Goal: Information Seeking & Learning: Learn about a topic

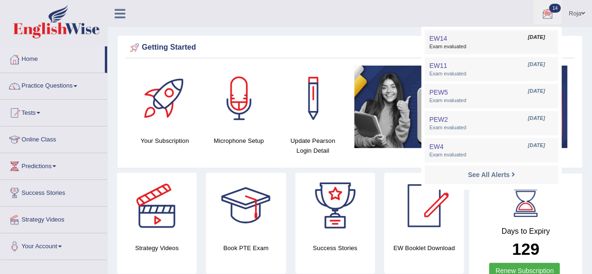
click at [453, 38] on link "EW14 Sep 5, 2025 Exam evaluated" at bounding box center [491, 42] width 129 height 20
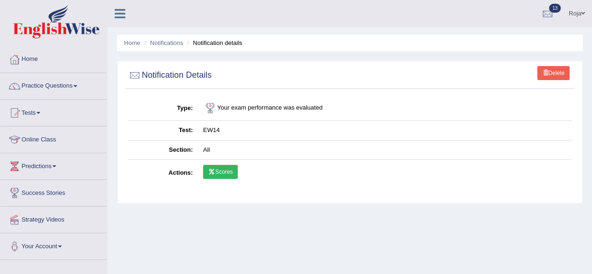
click at [229, 174] on link "Scores" at bounding box center [220, 172] width 35 height 14
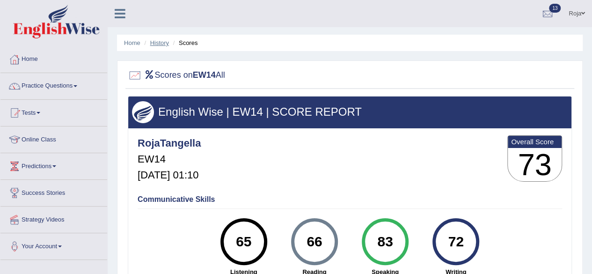
click at [160, 40] on link "History" at bounding box center [159, 42] width 19 height 7
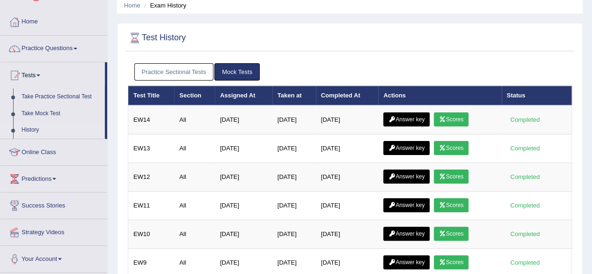
scroll to position [21, 0]
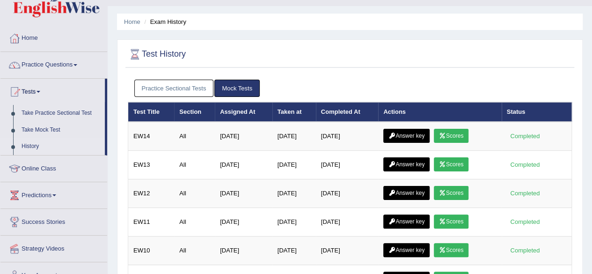
drag, startPoint x: 0, startPoint y: 0, endPoint x: 598, endPoint y: 51, distance: 600.2
click at [591, 51] on html "Toggle navigation Home Practice Questions Speaking Practice Read Aloud Repeat S…" at bounding box center [296, 116] width 592 height 274
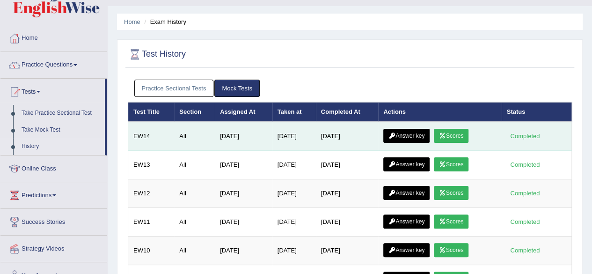
click at [415, 137] on link "Answer key" at bounding box center [406, 136] width 46 height 14
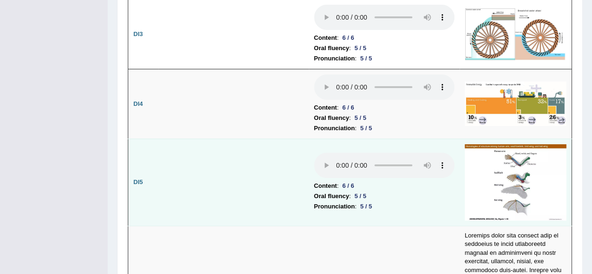
scroll to position [1727, 0]
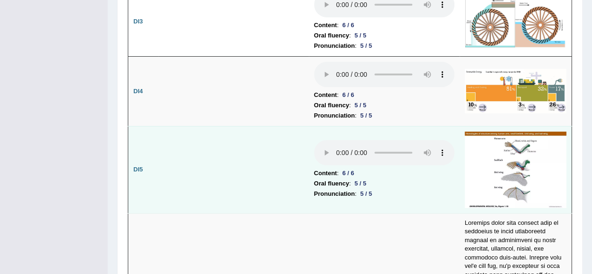
drag, startPoint x: 597, startPoint y: 18, endPoint x: 547, endPoint y: 145, distance: 136.3
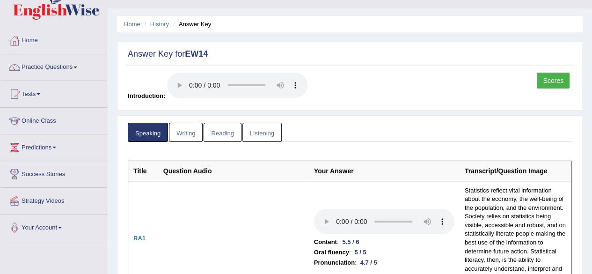
scroll to position [0, 0]
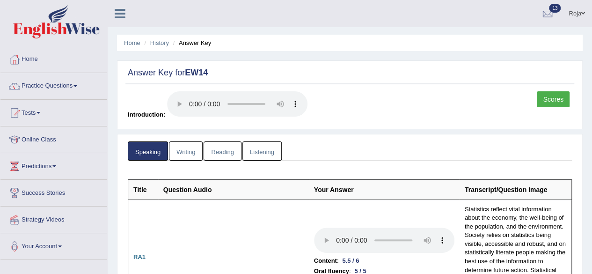
click at [195, 156] on link "Writing" at bounding box center [186, 150] width 34 height 19
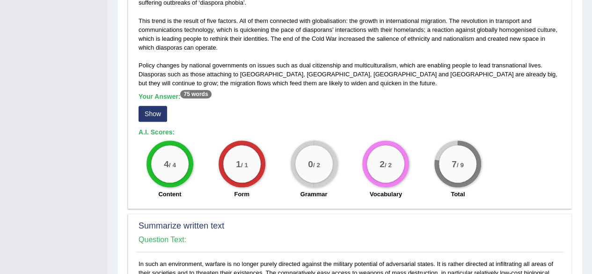
scroll to position [270, 0]
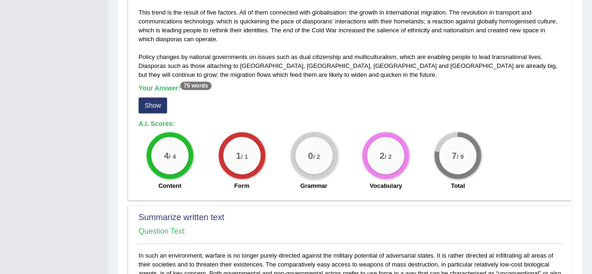
click at [152, 111] on button "Show" at bounding box center [152, 105] width 29 height 16
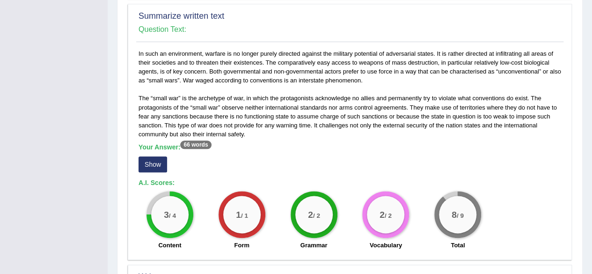
scroll to position [492, 0]
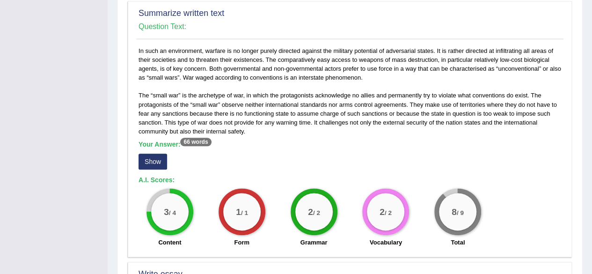
click at [157, 153] on button "Show" at bounding box center [152, 161] width 29 height 16
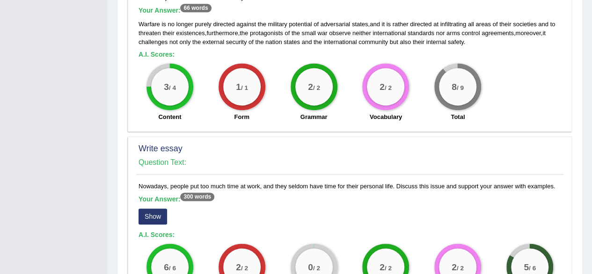
scroll to position [726, 0]
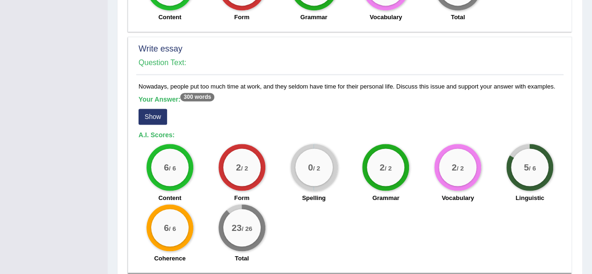
click at [160, 117] on button "Show" at bounding box center [152, 117] width 29 height 16
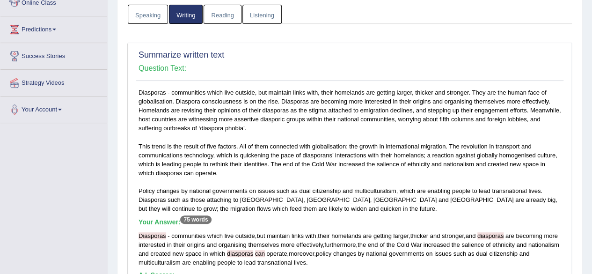
scroll to position [0, 0]
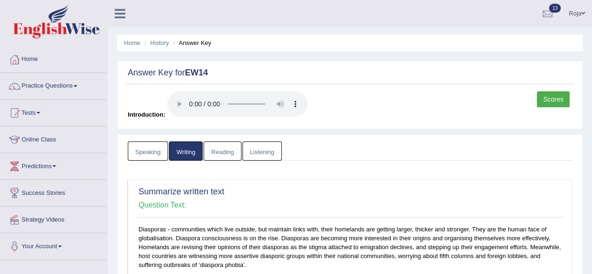
click at [224, 148] on link "Reading" at bounding box center [222, 150] width 37 height 19
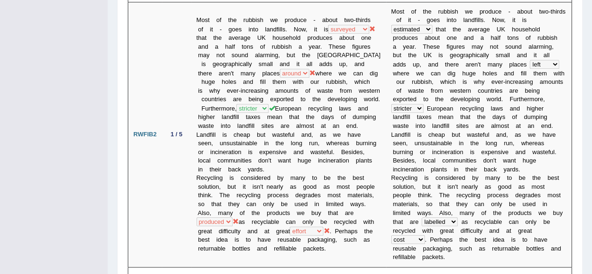
scroll to position [305, 0]
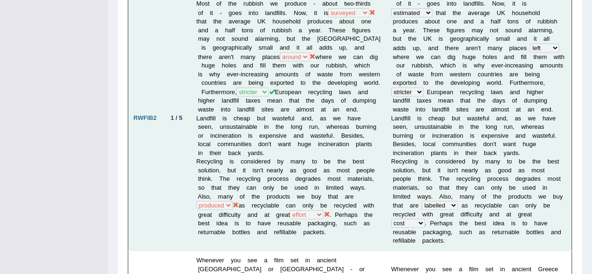
click at [291, 201] on td "Most of the rubbish we produce - about two-thirds of it - goes into landfills. …" at bounding box center [288, 117] width 195 height 265
click at [514, 211] on b at bounding box center [515, 214] width 3 height 7
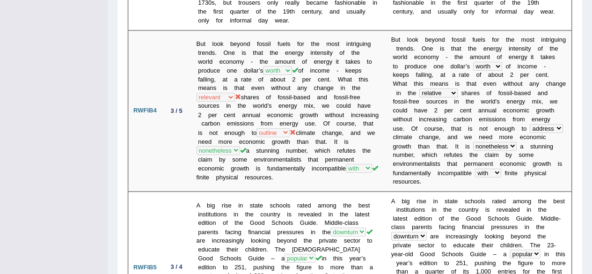
scroll to position [770, 0]
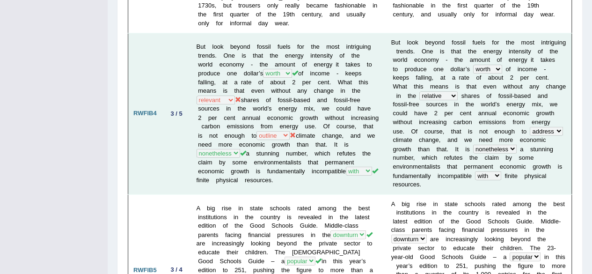
click at [386, 69] on td "B u t l o o k b e y o n d f o s s i l f u e l s f o r t h e m o s t i n t r i g…" at bounding box center [479, 113] width 186 height 161
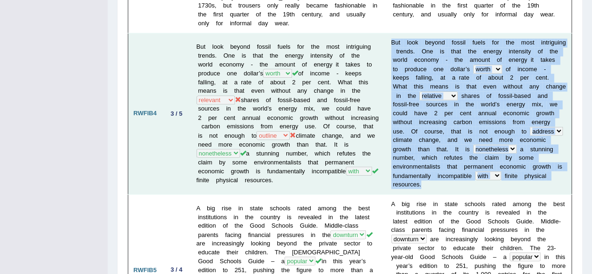
click at [386, 69] on td "B u t l o o k b e y o n d f o s s i l f u e l s f o r t h e m o s t i n t r i g…" at bounding box center [479, 113] width 186 height 161
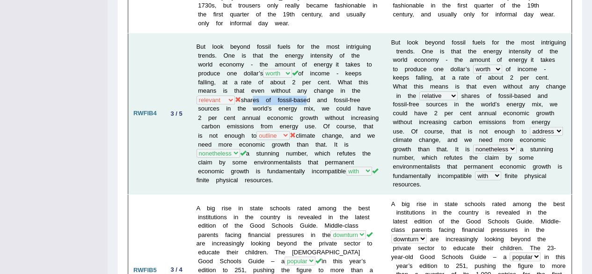
drag, startPoint x: 251, startPoint y: 67, endPoint x: 302, endPoint y: 72, distance: 51.2
click at [302, 72] on td "But look beyond fossil fuels for the most intriguing trends. One is that the en…" at bounding box center [288, 113] width 195 height 161
click at [314, 108] on td "But look beyond fossil fuels for the most intriguing trends. One is that the en…" at bounding box center [288, 113] width 195 height 161
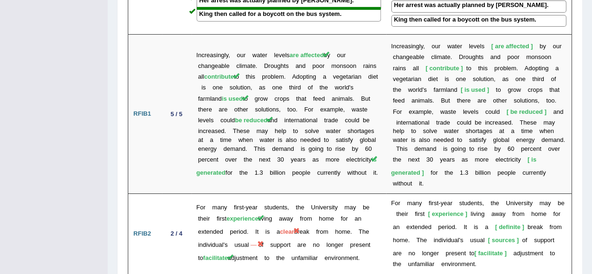
scroll to position [1637, 0]
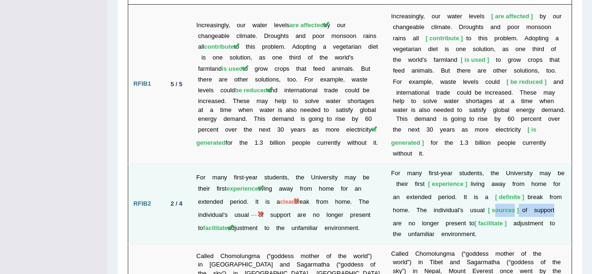
drag, startPoint x: 489, startPoint y: 97, endPoint x: 550, endPoint y: 96, distance: 60.8
click at [550, 163] on td "F o r m a n y f i r s t - y e a r s t u d e n t s , t h e U n i v e r s i t y m…" at bounding box center [479, 203] width 186 height 80
click at [554, 206] on b at bounding box center [555, 209] width 3 height 7
drag, startPoint x: 499, startPoint y: 102, endPoint x: 496, endPoint y: 107, distance: 5.9
click at [496, 163] on td "F o r m a n y f i r s t - y e a r s t u d e n t s , t h e U n i v e r s i t y m…" at bounding box center [479, 203] width 186 height 80
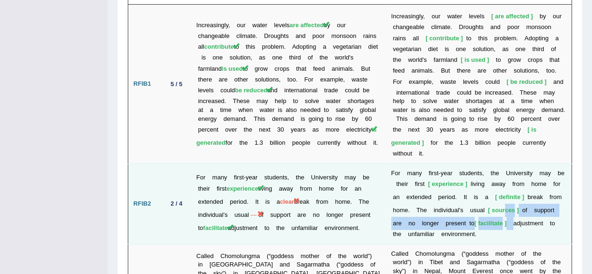
click at [496, 163] on td "F o r m a n y f i r s t - y e a r s t u d e n t s , t h e U n i v e r s i t y m…" at bounding box center [479, 203] width 186 height 80
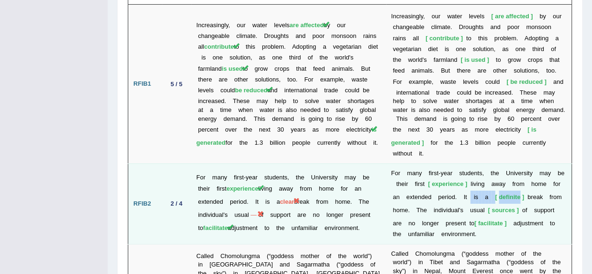
drag, startPoint x: 455, startPoint y: 88, endPoint x: 509, endPoint y: 81, distance: 54.3
click at [509, 163] on td "F o r m a n y f i r s t - y e a r s t u d e n t s , t h e U n i v e r s i t y m…" at bounding box center [479, 203] width 186 height 80
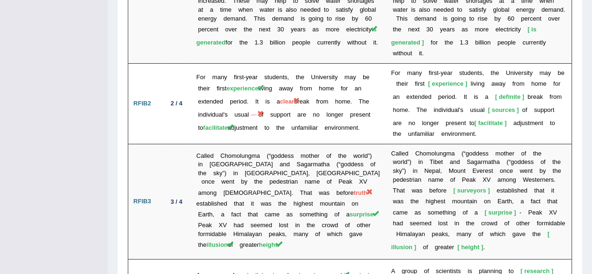
scroll to position [1754, 0]
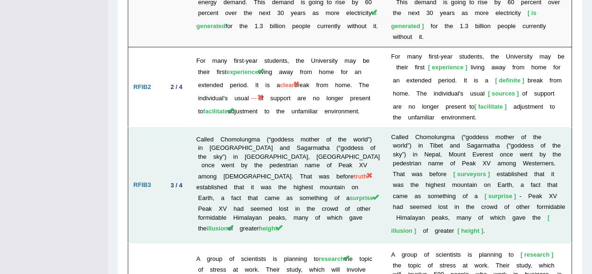
click at [503, 170] on b "t" at bounding box center [504, 173] width 2 height 7
drag, startPoint x: 427, startPoint y: 57, endPoint x: 424, endPoint y: 63, distance: 7.0
click at [424, 127] on td "C a l l e d C h o m o l u n g m a ( “ g o d d e s s m o t h e r o f t h e w o r…" at bounding box center [479, 184] width 186 height 115
click at [453, 170] on span "surveyors" at bounding box center [471, 173] width 36 height 7
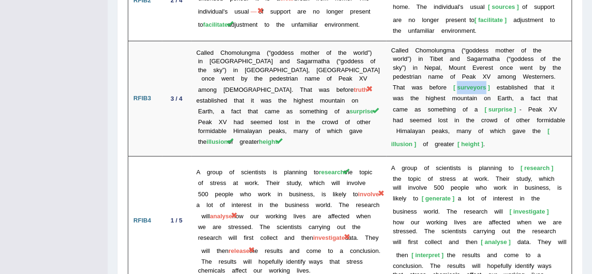
scroll to position [1827, 0]
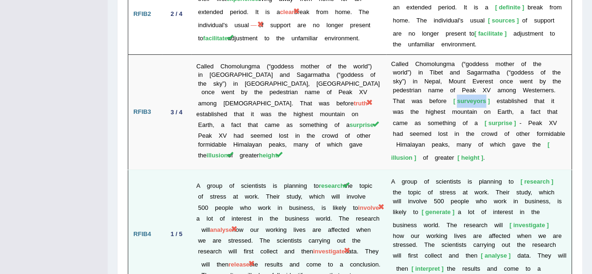
drag, startPoint x: 251, startPoint y: 98, endPoint x: 198, endPoint y: 108, distance: 53.8
click at [198, 170] on td "A group of scientists is planning to research the topic of stress at work. Thei…" at bounding box center [288, 234] width 195 height 128
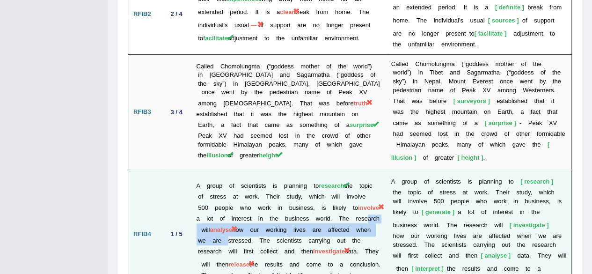
drag, startPoint x: 219, startPoint y: 117, endPoint x: 284, endPoint y: 125, distance: 65.5
click at [284, 170] on td "A group of scientists is planning to research the topic of stress at work. Thei…" at bounding box center [288, 234] width 195 height 128
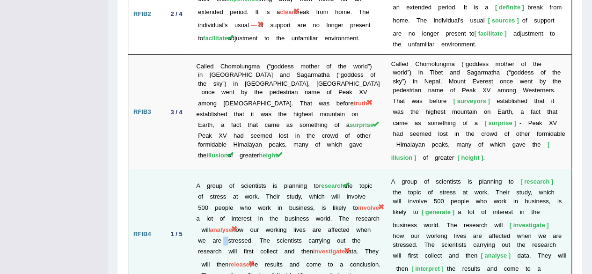
click at [284, 170] on td "A group of scientists is planning to research the topic of stress at work. Thei…" at bounding box center [288, 234] width 195 height 128
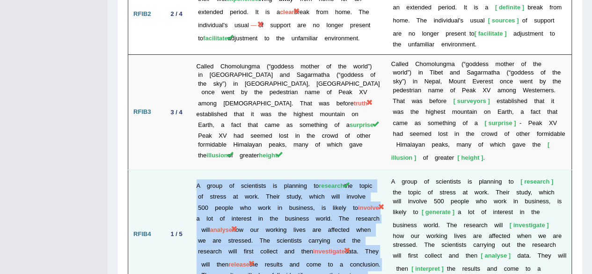
click at [284, 170] on td "A group of scientists is planning to research the topic of stress at work. Thei…" at bounding box center [288, 234] width 195 height 128
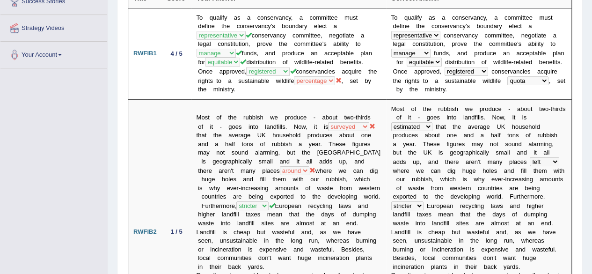
scroll to position [0, 0]
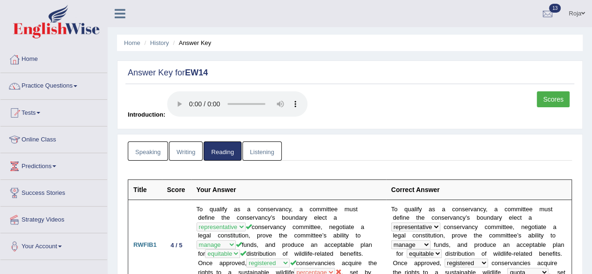
click at [262, 151] on link "Listening" at bounding box center [261, 150] width 39 height 19
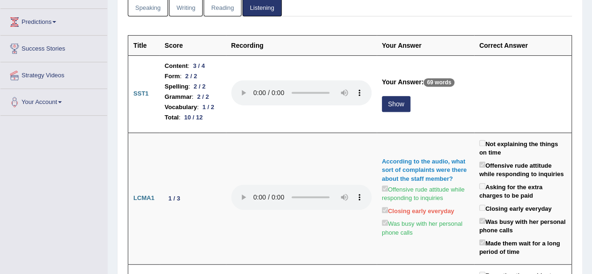
scroll to position [172, 0]
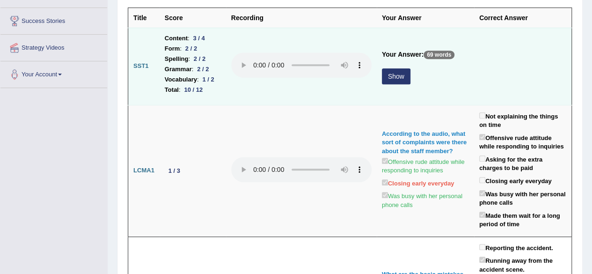
click at [393, 73] on button "Show" at bounding box center [396, 76] width 29 height 16
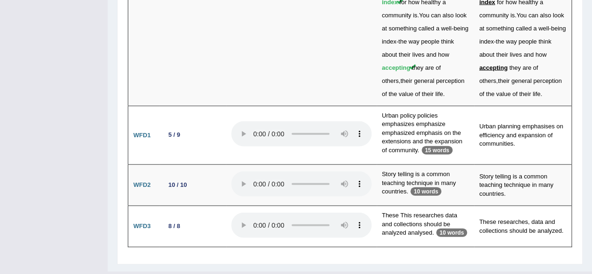
scroll to position [0, 0]
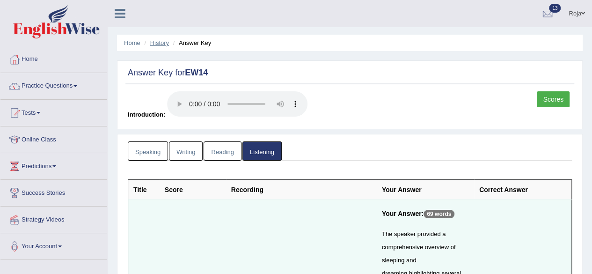
click at [162, 43] on link "History" at bounding box center [159, 42] width 19 height 7
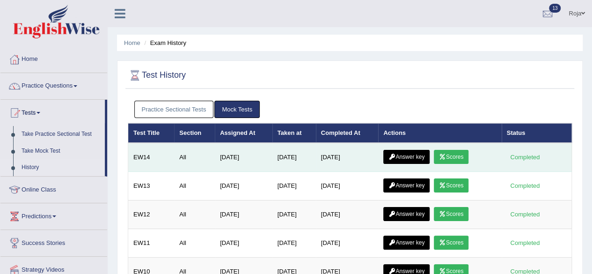
click at [453, 152] on link "Scores" at bounding box center [451, 157] width 35 height 14
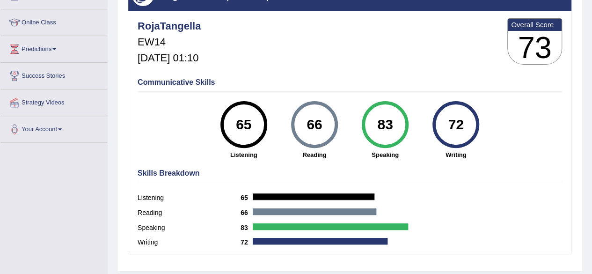
scroll to position [117, 0]
